Goal: Communication & Community: Answer question/provide support

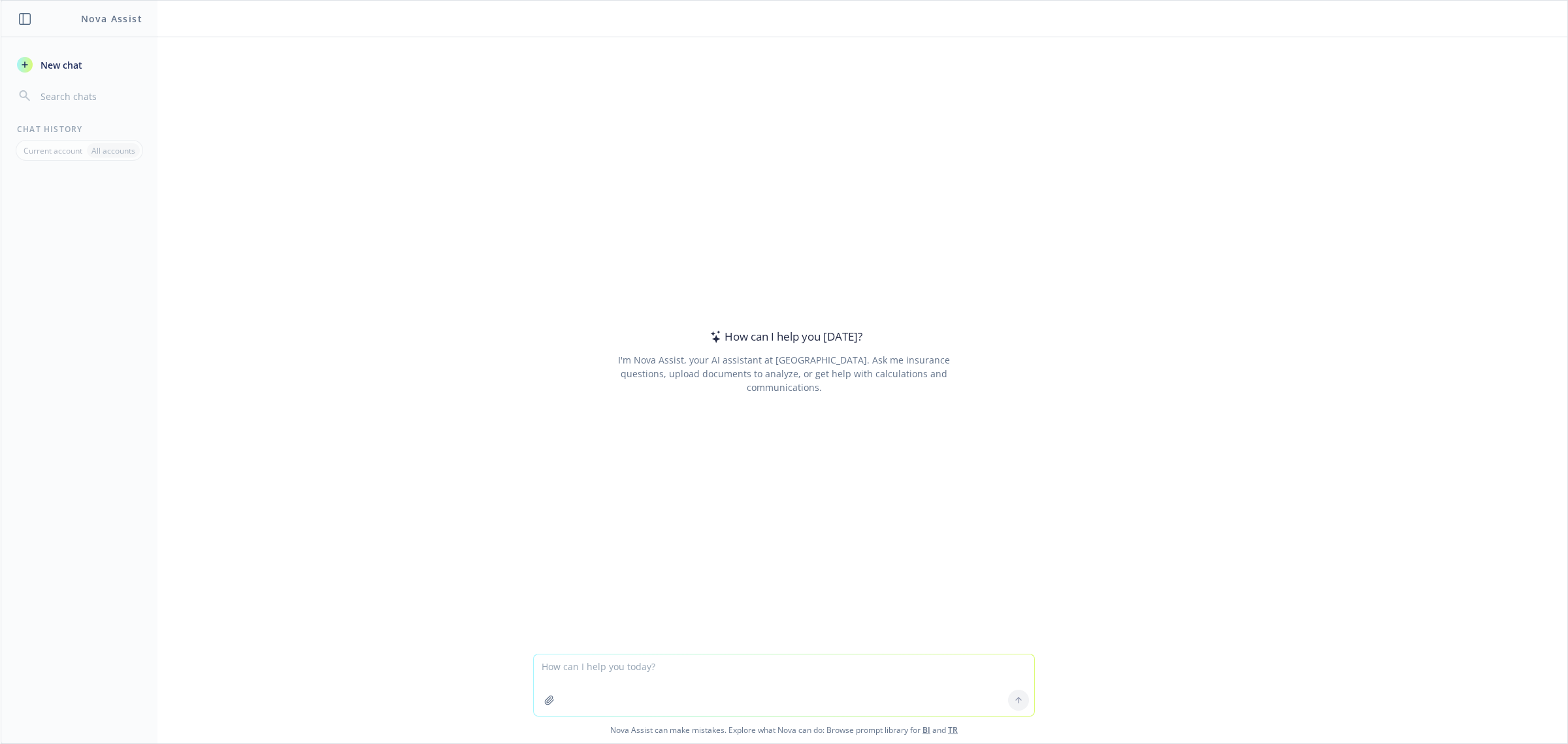
click at [659, 665] on textarea at bounding box center [784, 685] width 500 height 61
click at [605, 665] on textarea at bounding box center [784, 685] width 500 height 61
paste textarea "Hi, Hope this email finds you well. In preparation for an upcoming claim review…"
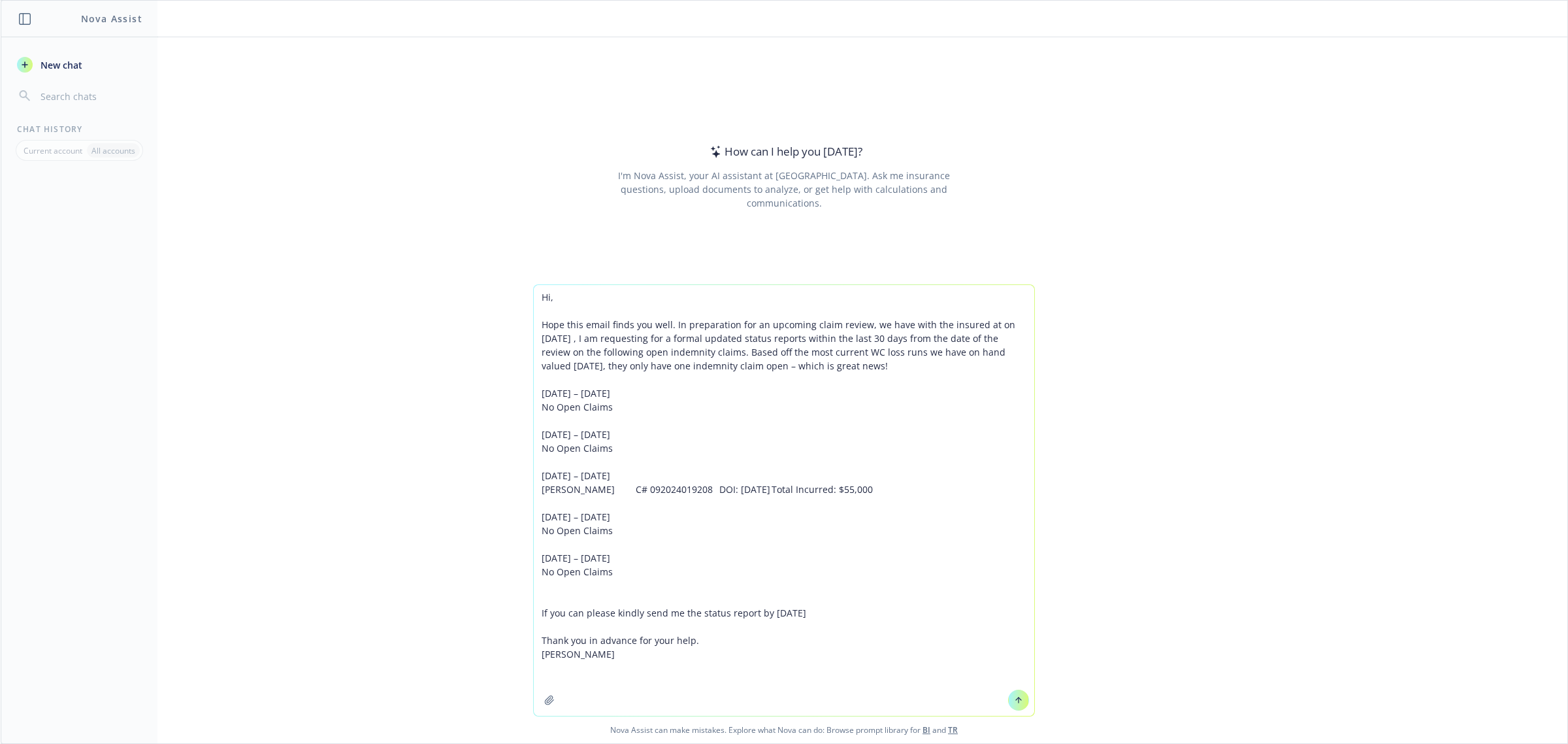
click at [534, 293] on textarea "Hi, Hope this email finds you well. In preparation for an upcoming claim review…" at bounding box center [784, 500] width 500 height 431
type textarea "Polish this email up: Hi, Hope this email finds you well. In preparation for an…"
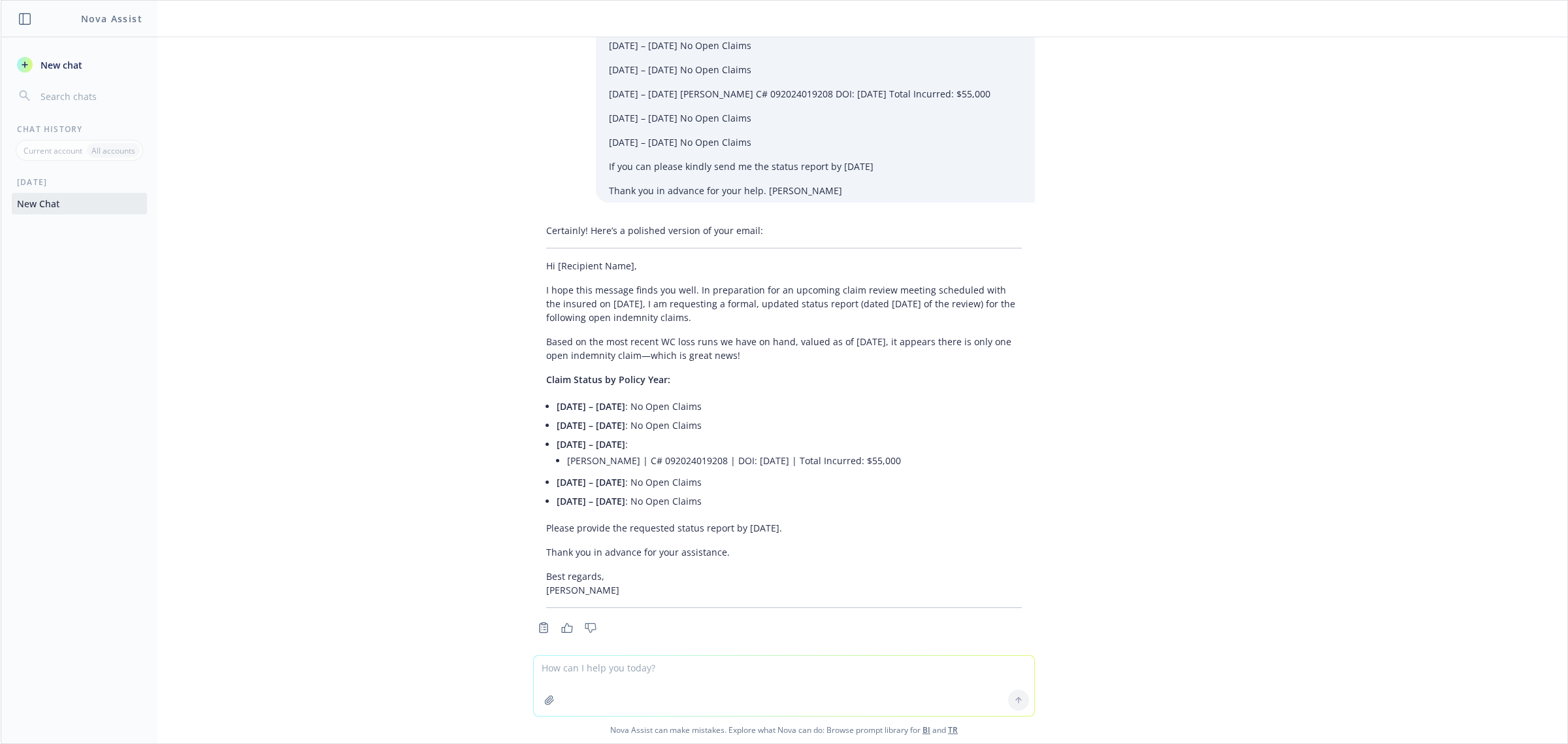
scroll to position [131, 0]
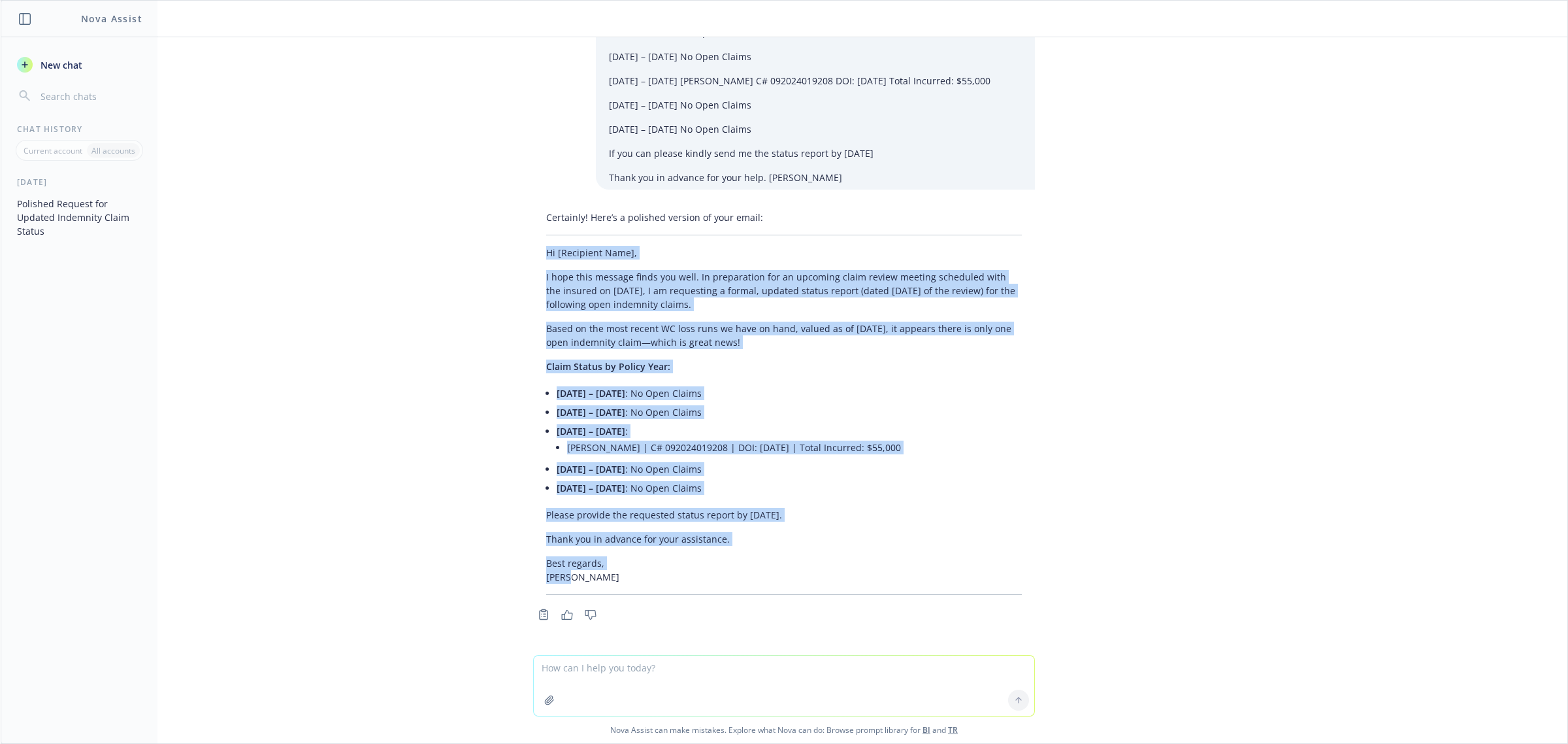
drag, startPoint x: 530, startPoint y: 252, endPoint x: 608, endPoint y: 573, distance: 330.3
click at [608, 573] on div "Certainly! Here’s a polished version of your email: Hi [Recipient Name], I hope…" at bounding box center [784, 402] width 502 height 395
copy div "Hi [Recipient Name], I hope this message finds you well. In preparation for an …"
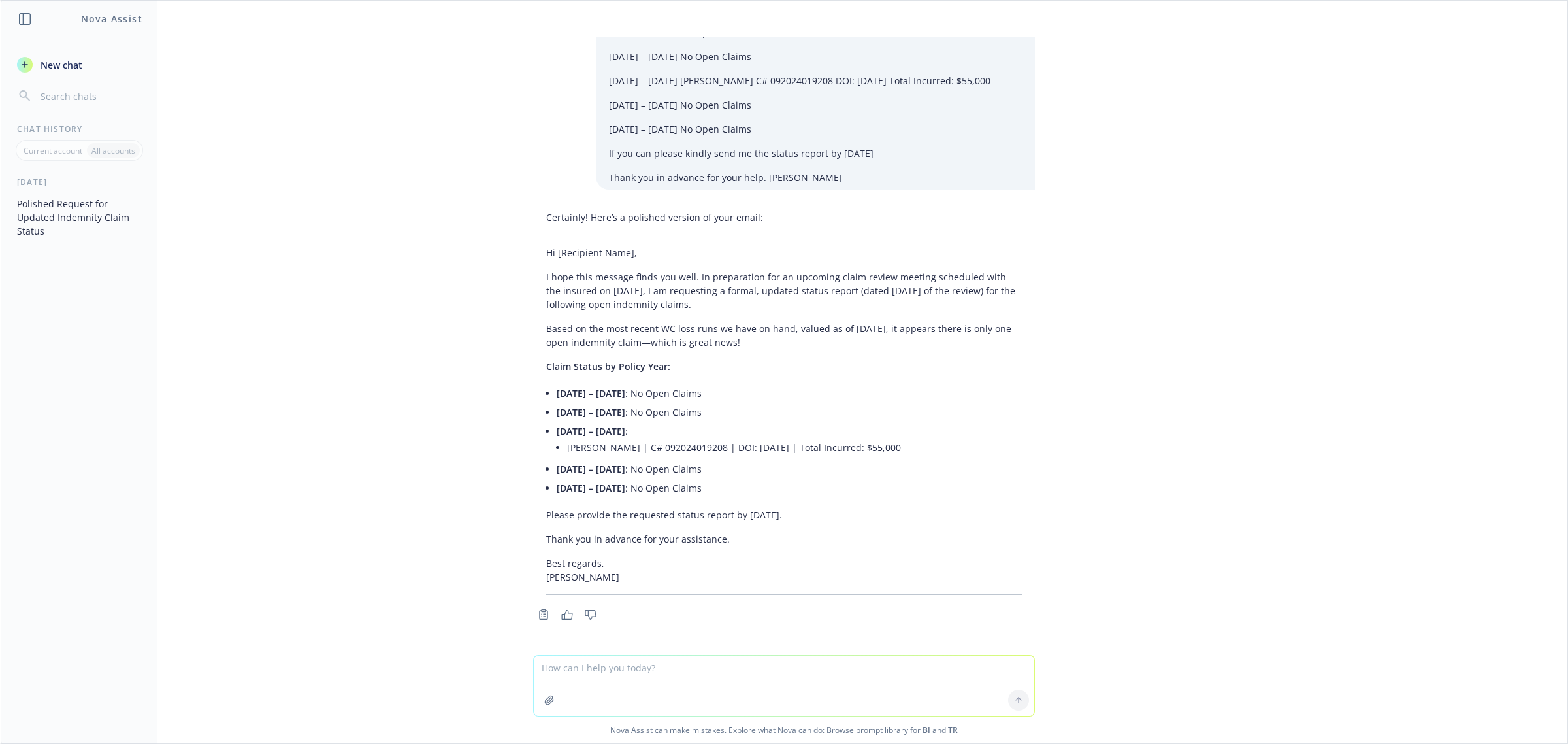
click at [645, 665] on textarea at bounding box center [784, 685] width 500 height 60
paste textarea "Hi [PERSON_NAME], I hope this message finds you well. I am not sure if you are …"
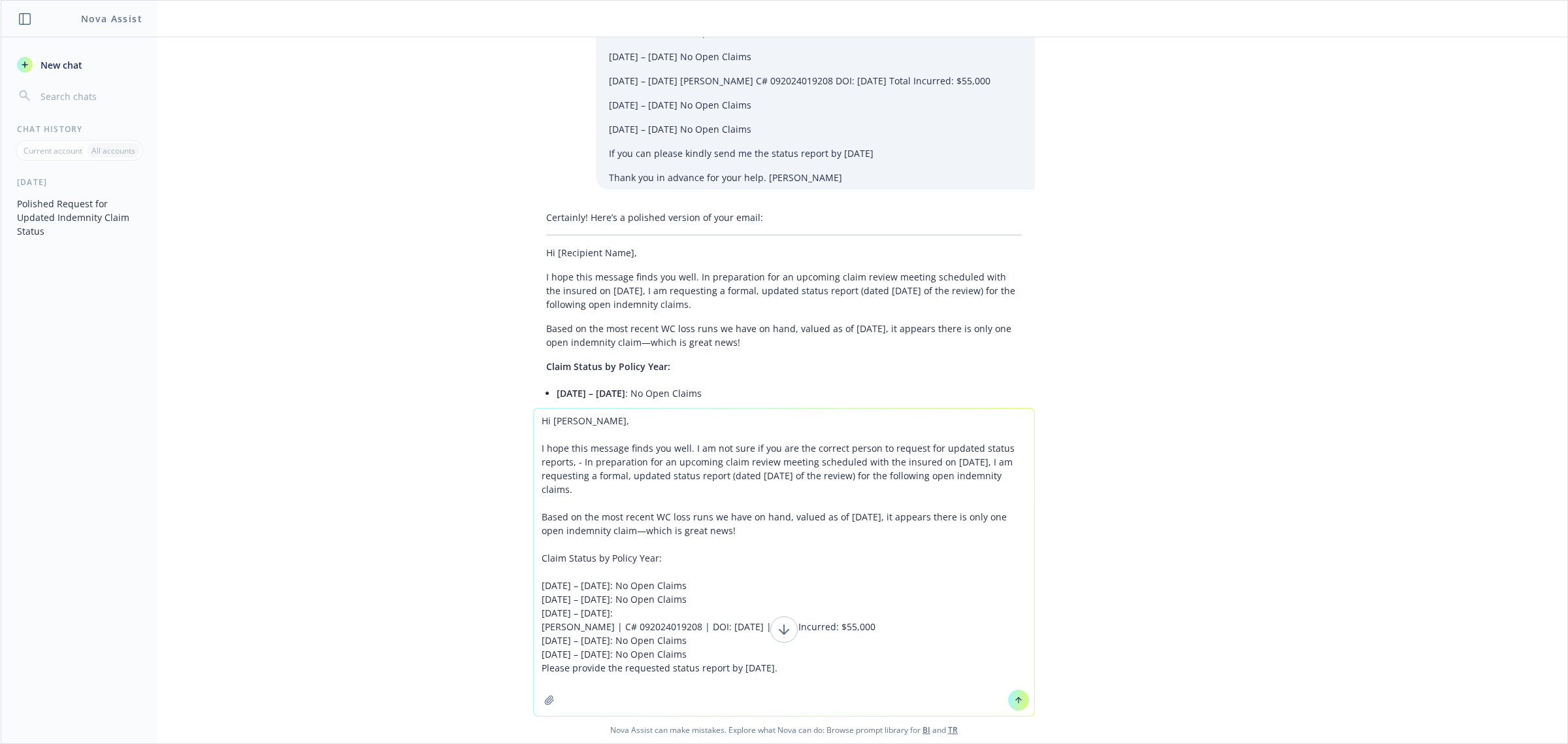
click at [534, 418] on textarea "Hi [PERSON_NAME], I hope this message finds you well. I am not sure if you are …" at bounding box center [784, 562] width 500 height 307
type textarea "Polish this email up Hi [PERSON_NAME], I hope this message finds you well. I am…"
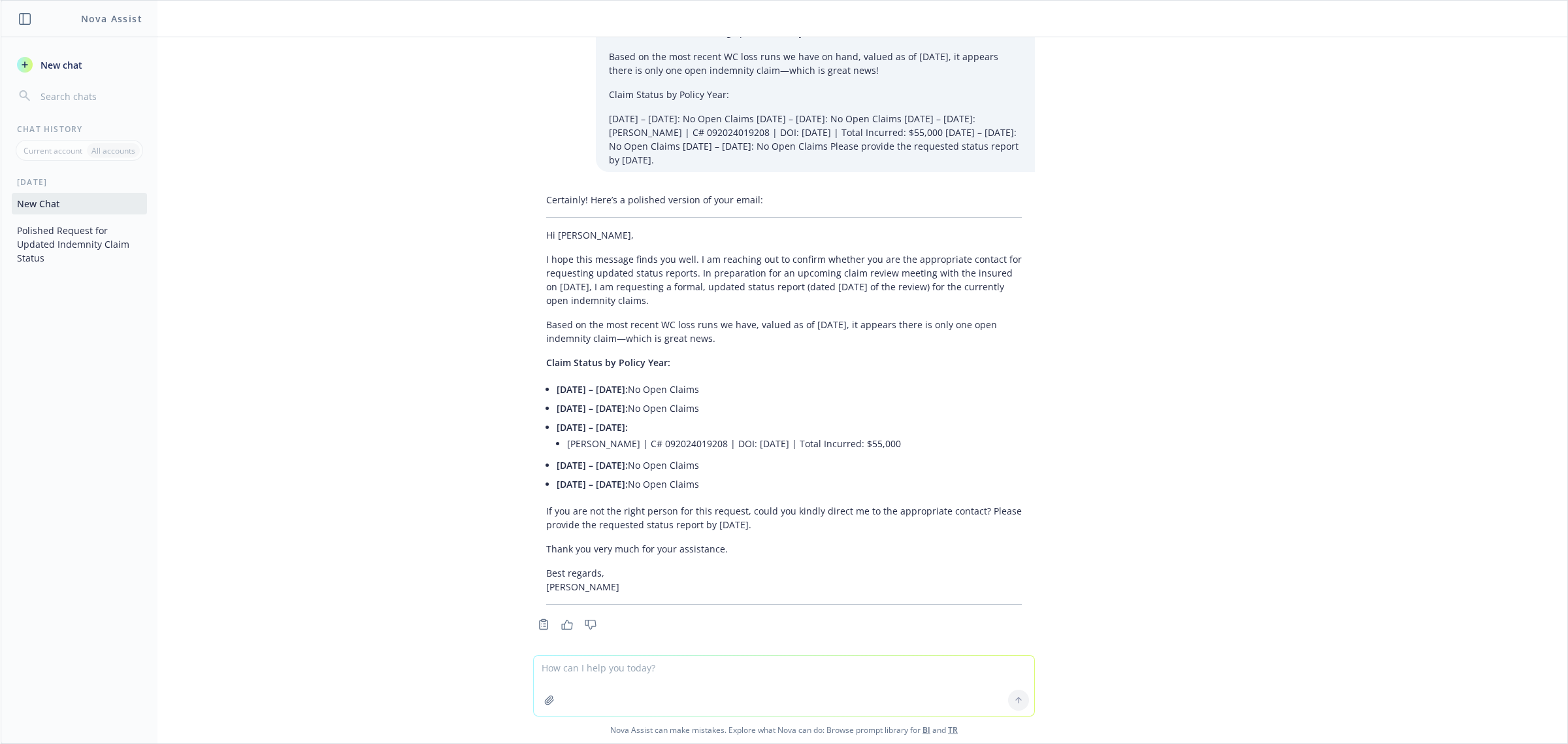
scroll to position [824, 0]
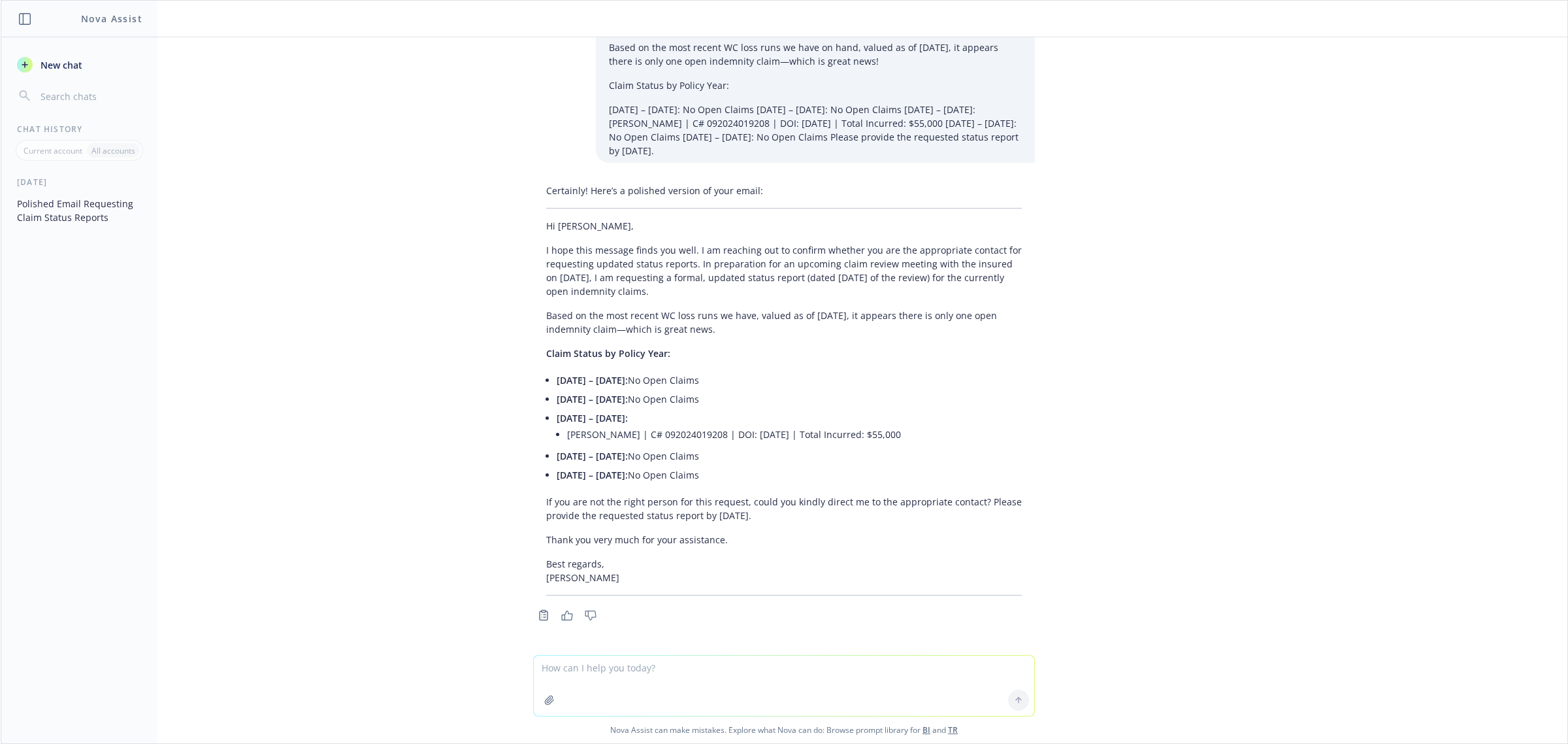
drag, startPoint x: 531, startPoint y: 227, endPoint x: 682, endPoint y: 611, distance: 412.6
click at [682, 611] on div "Certainly! Here’s a polished version of your email: Hi [PERSON_NAME], I hope th…" at bounding box center [784, 401] width 502 height 446
copy div "Lo Ipsumd, S amet cons adipisc elits doe temp. I ut laboreet dol ma aliquae adm…"
